Goal: Navigation & Orientation: Find specific page/section

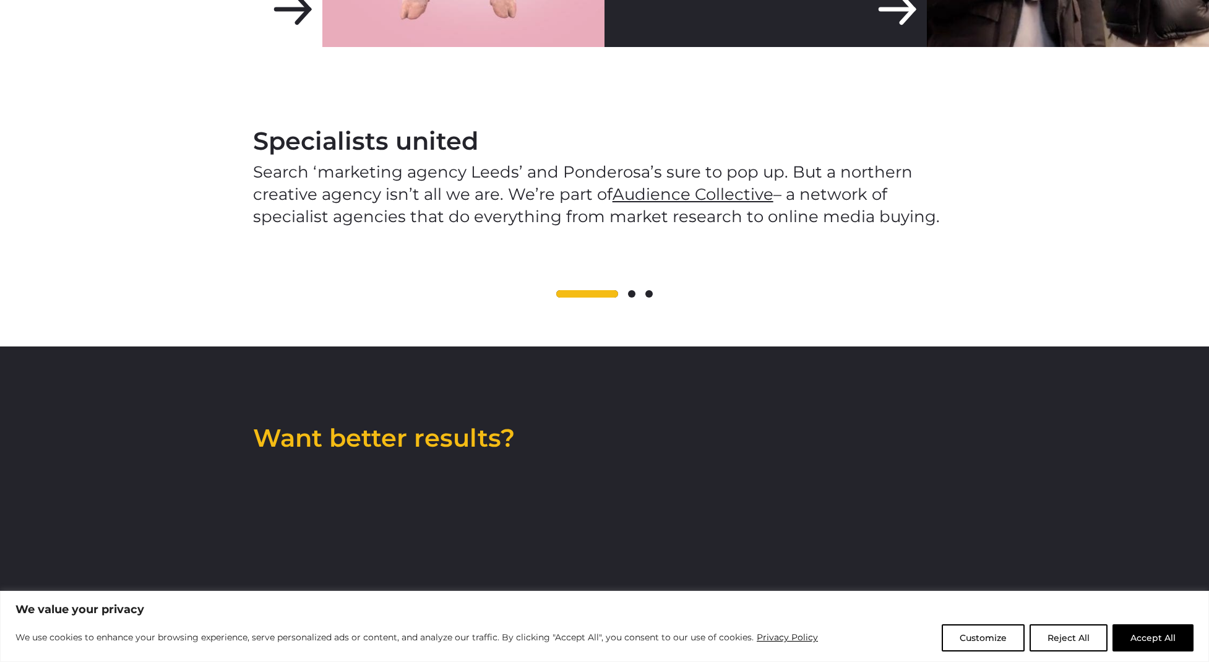
scroll to position [1829, 0]
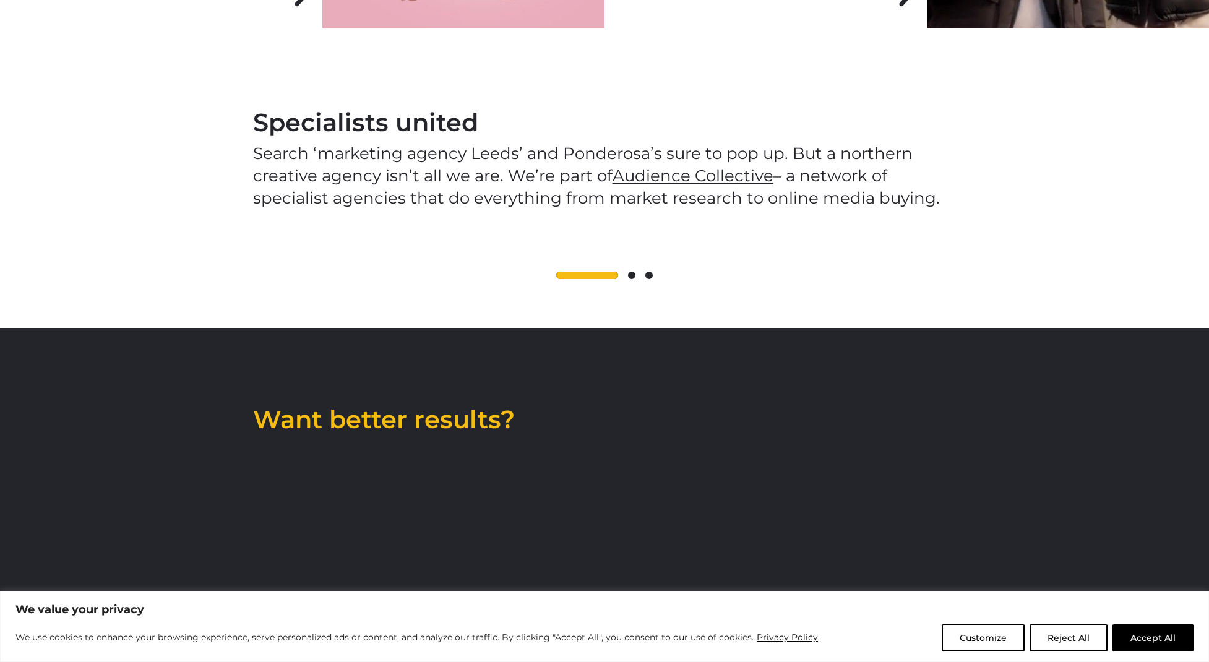
click at [631, 283] on div at bounding box center [604, 275] width 703 height 15
click at [630, 279] on span at bounding box center [631, 275] width 7 height 7
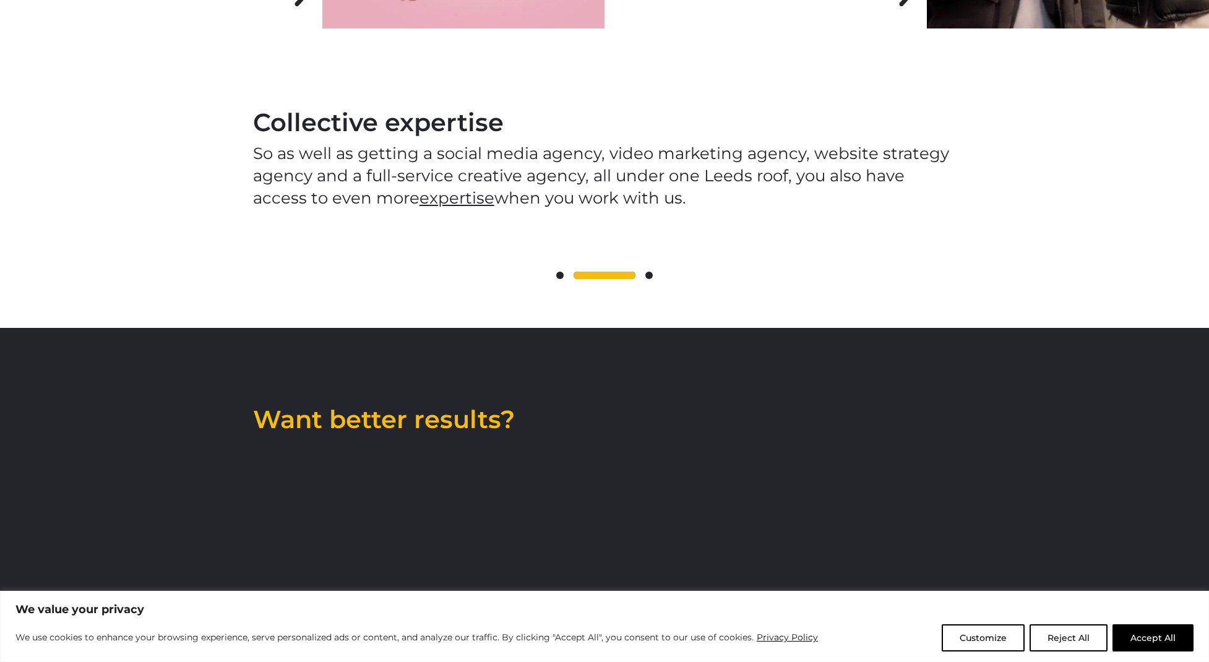
click at [638, 283] on div at bounding box center [604, 275] width 703 height 15
click at [646, 279] on span at bounding box center [648, 275] width 7 height 7
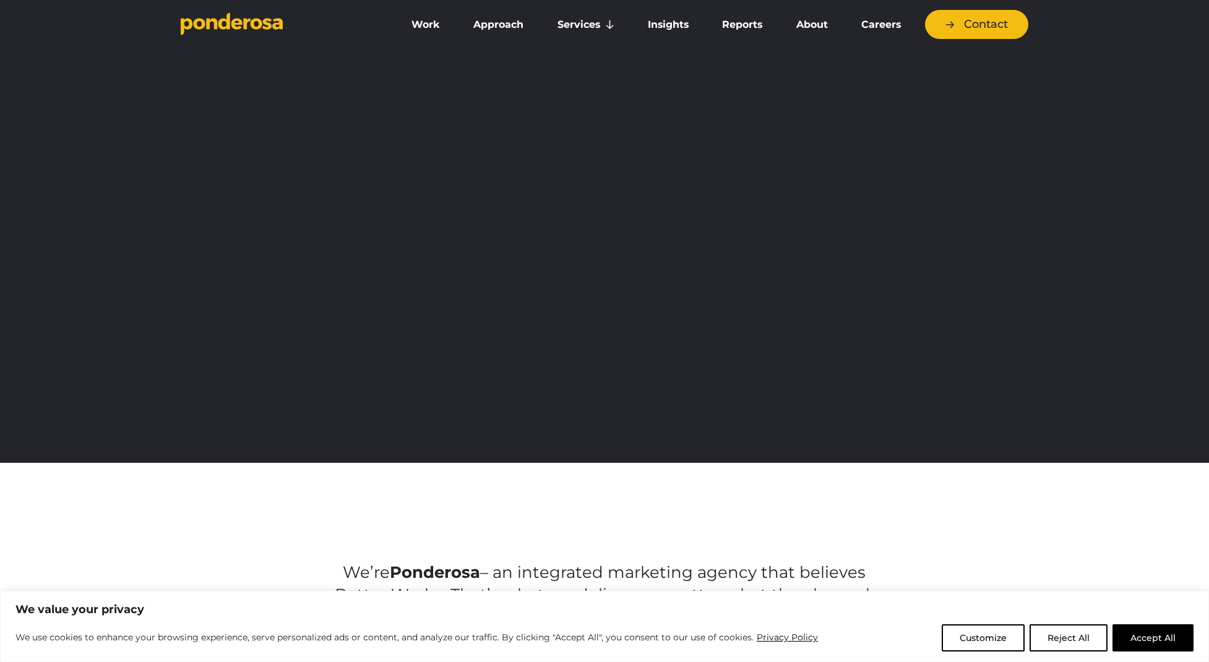
scroll to position [0, 0]
click at [861, 17] on link "Careers" at bounding box center [881, 25] width 68 height 26
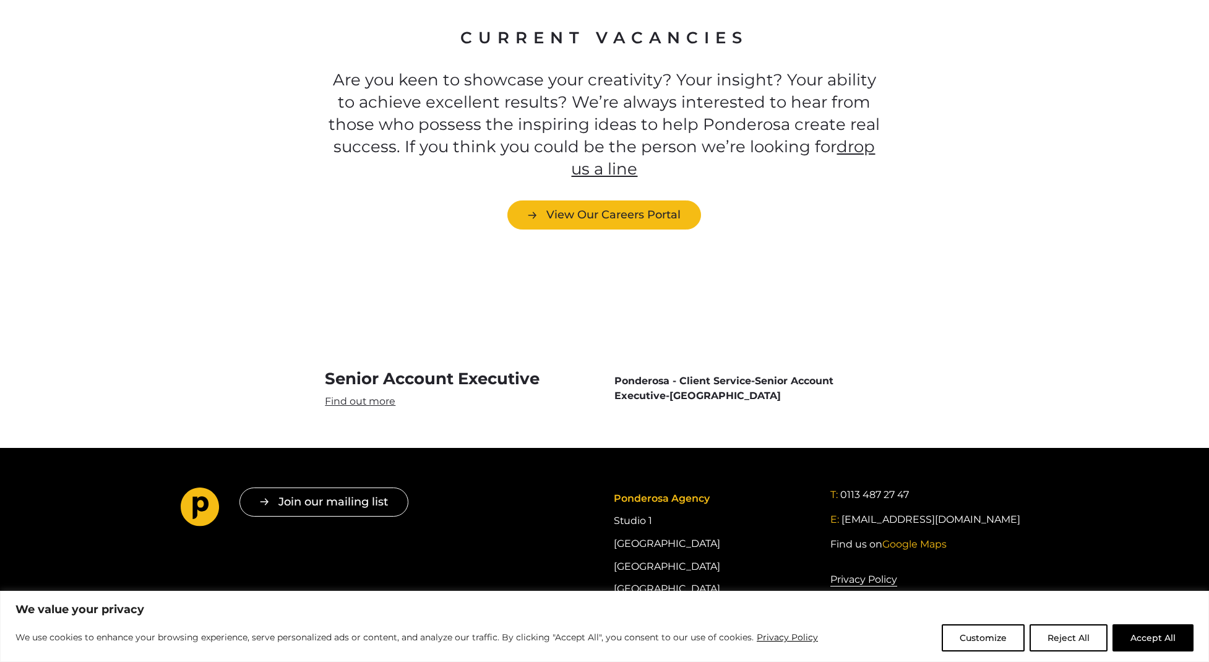
scroll to position [3498, 0]
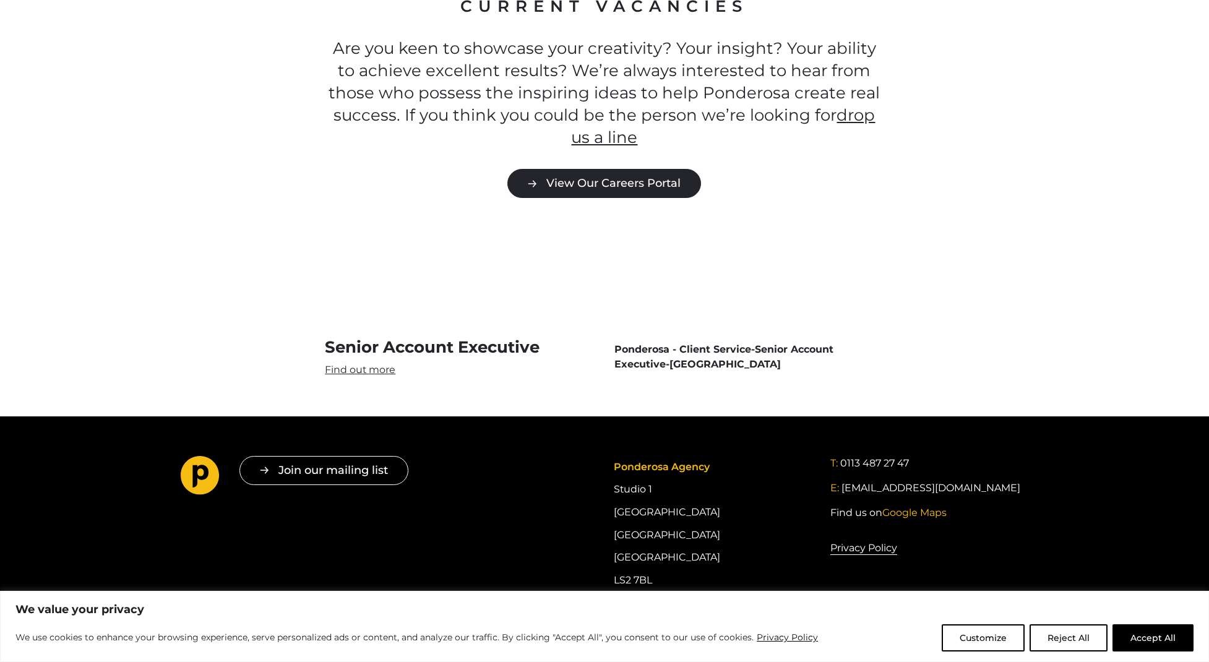
click at [633, 169] on link "View Our Careers Portal" at bounding box center [604, 183] width 194 height 29
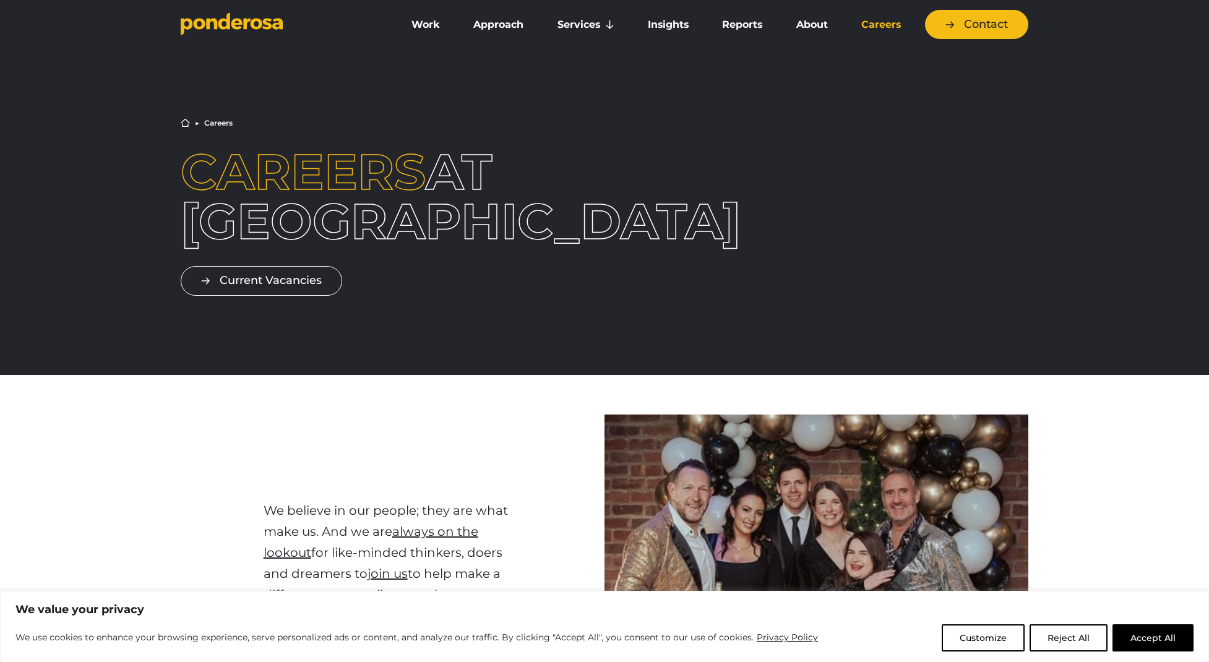
scroll to position [0, 0]
click at [509, 23] on link "Approach" at bounding box center [498, 25] width 79 height 26
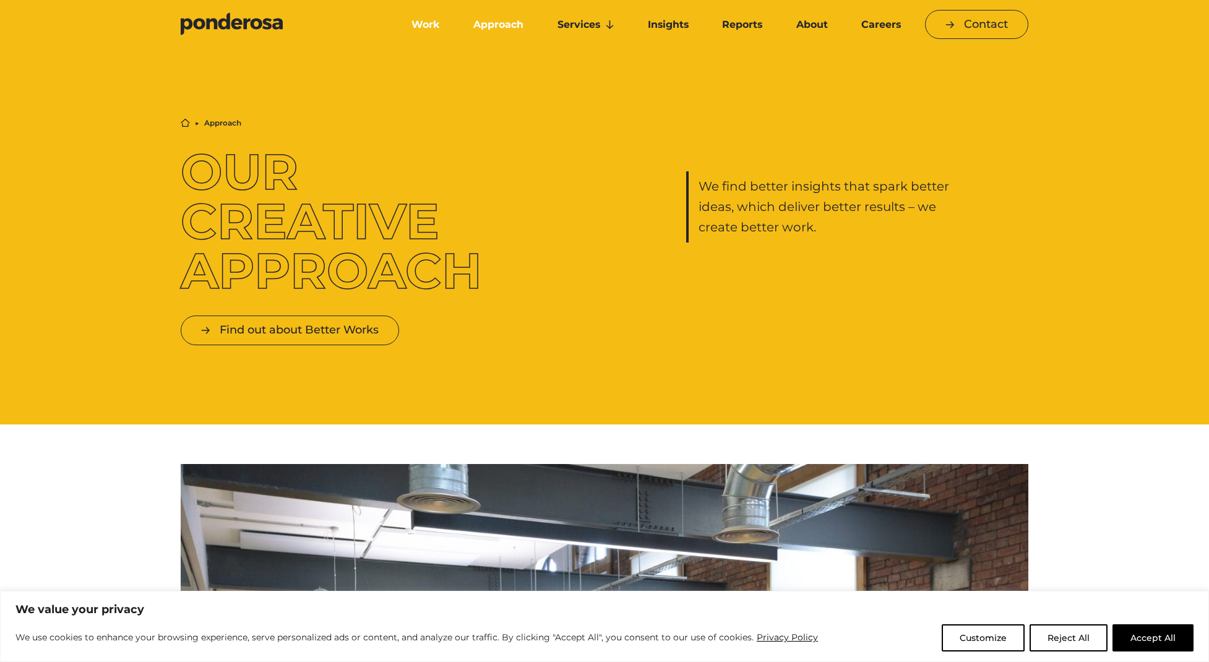
click at [426, 28] on link "Work" at bounding box center [425, 25] width 57 height 26
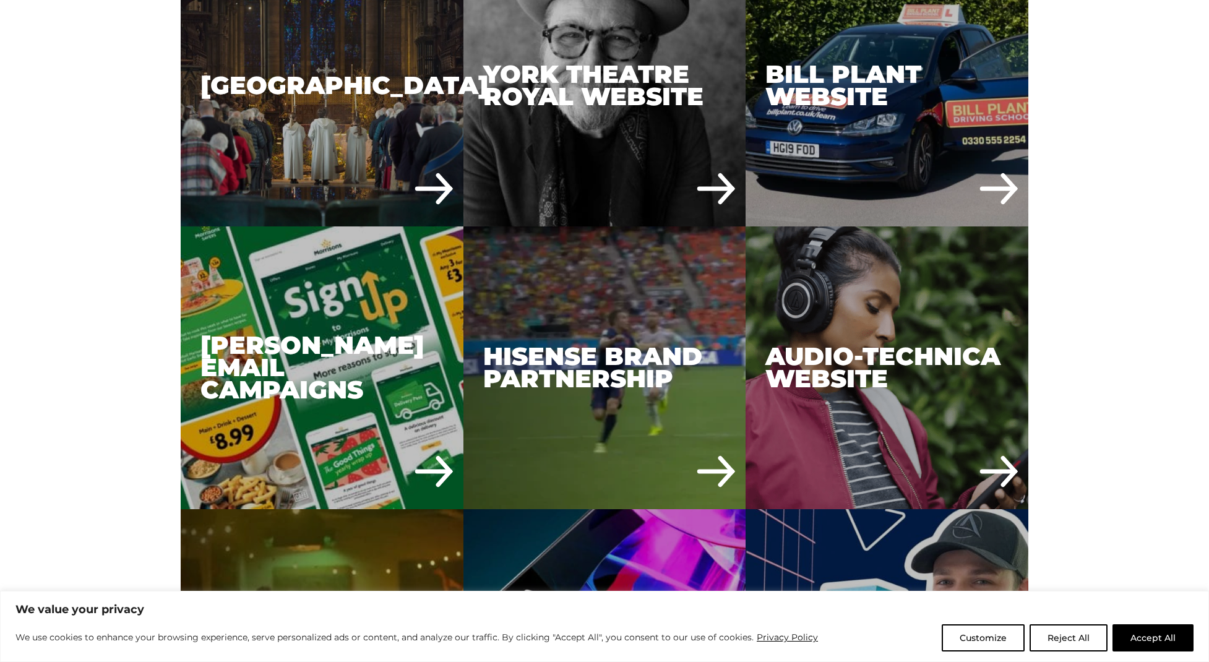
scroll to position [3311, 0]
